Goal: Task Accomplishment & Management: Manage account settings

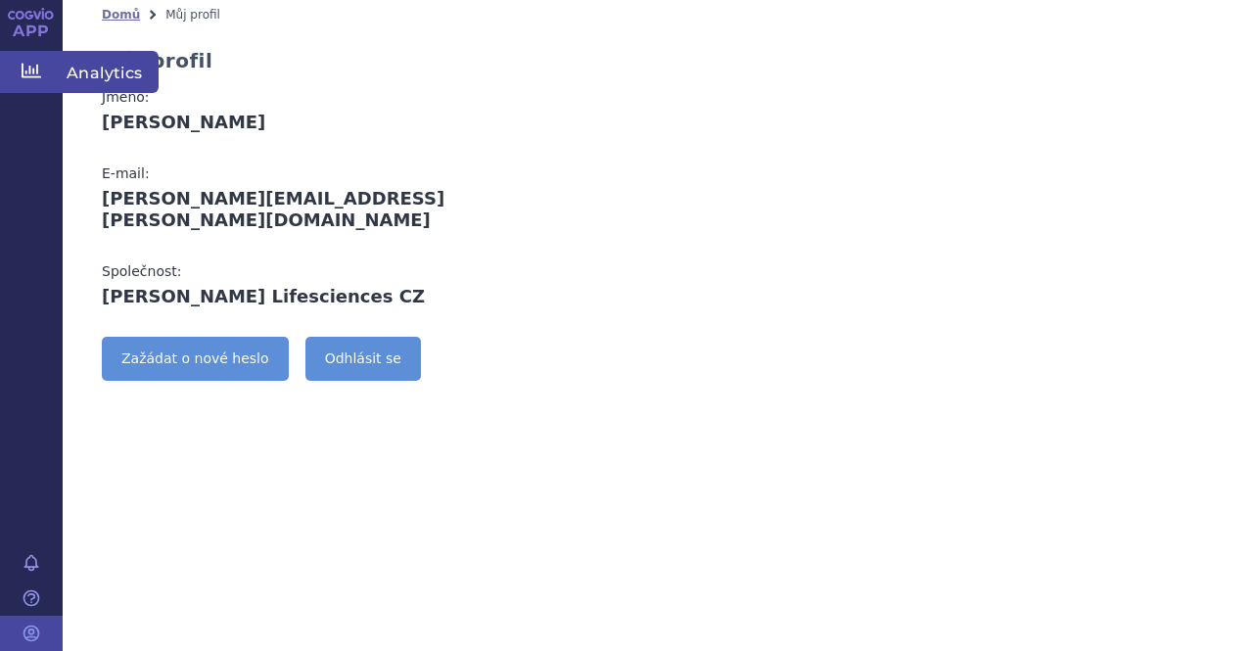
click at [33, 75] on icon at bounding box center [32, 71] width 20 height 20
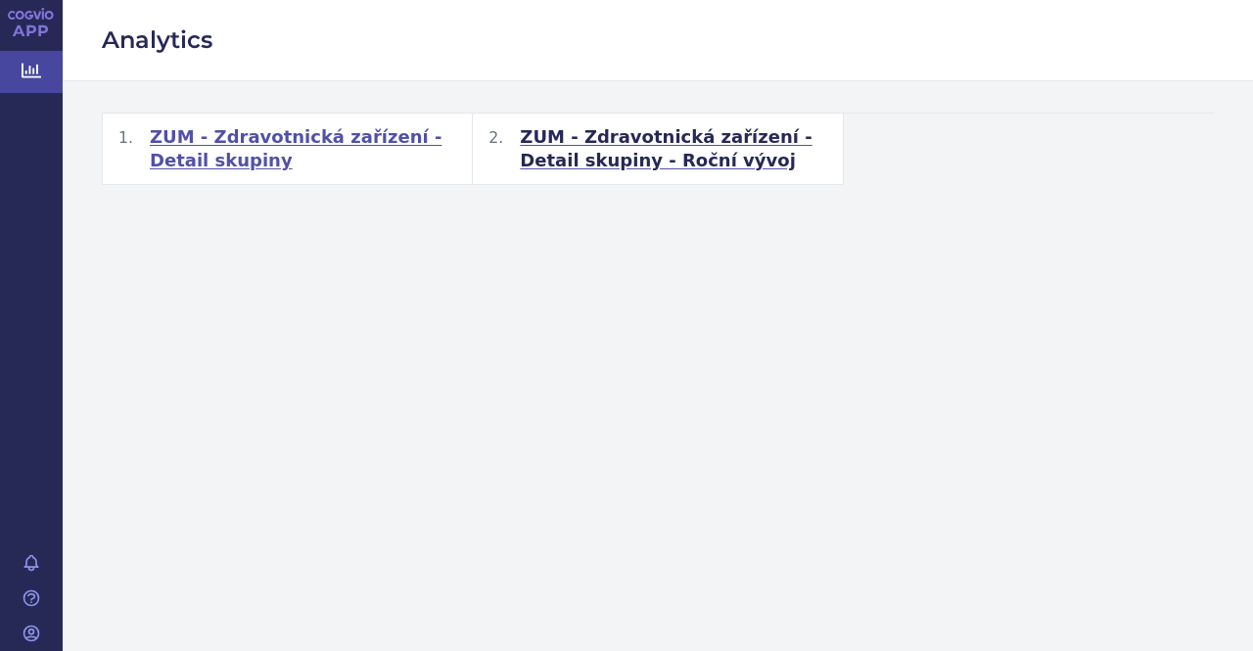
click at [382, 137] on span "ZUM - Zdravotnická zařízení - Detail skupiny" at bounding box center [303, 148] width 306 height 47
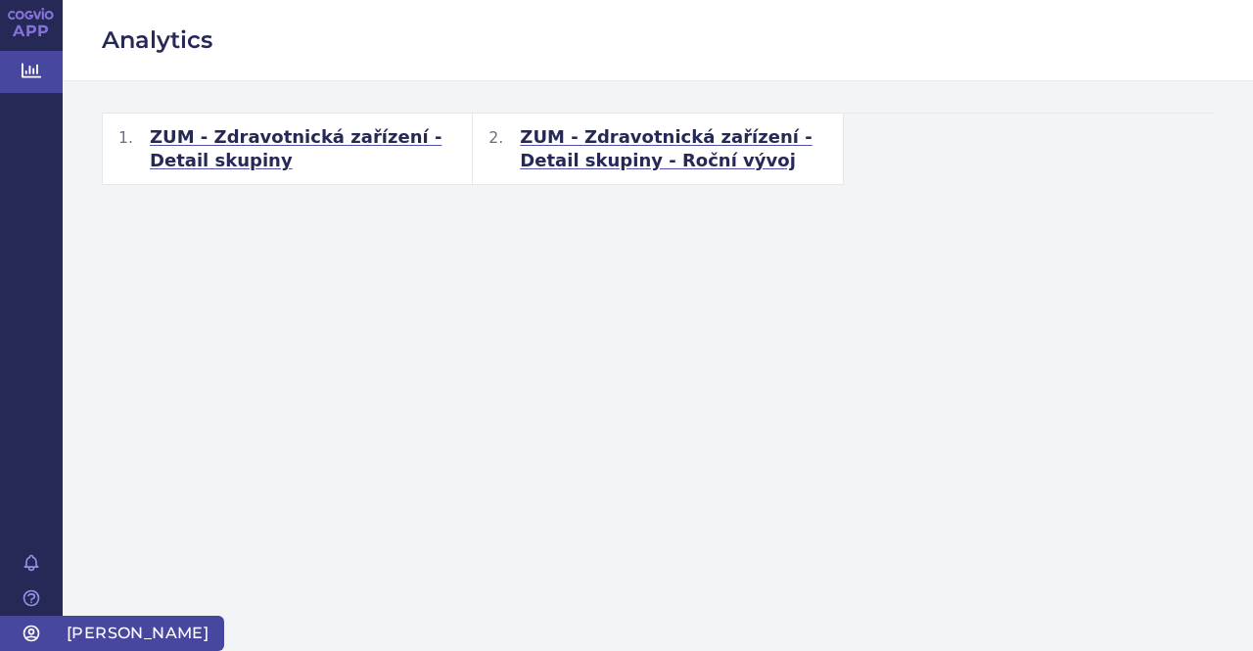
click at [25, 633] on icon at bounding box center [32, 633] width 20 height 20
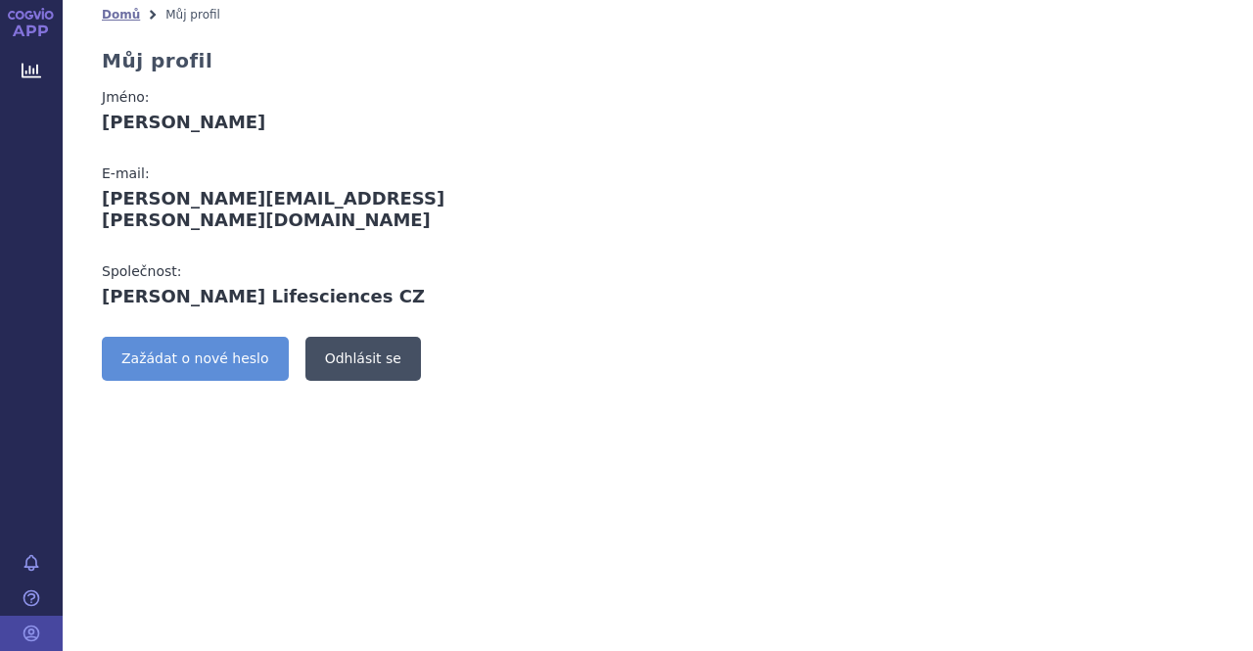
click at [343, 348] on link "Odhlásit se" at bounding box center [362, 359] width 115 height 44
